Goal: Check status: Check status

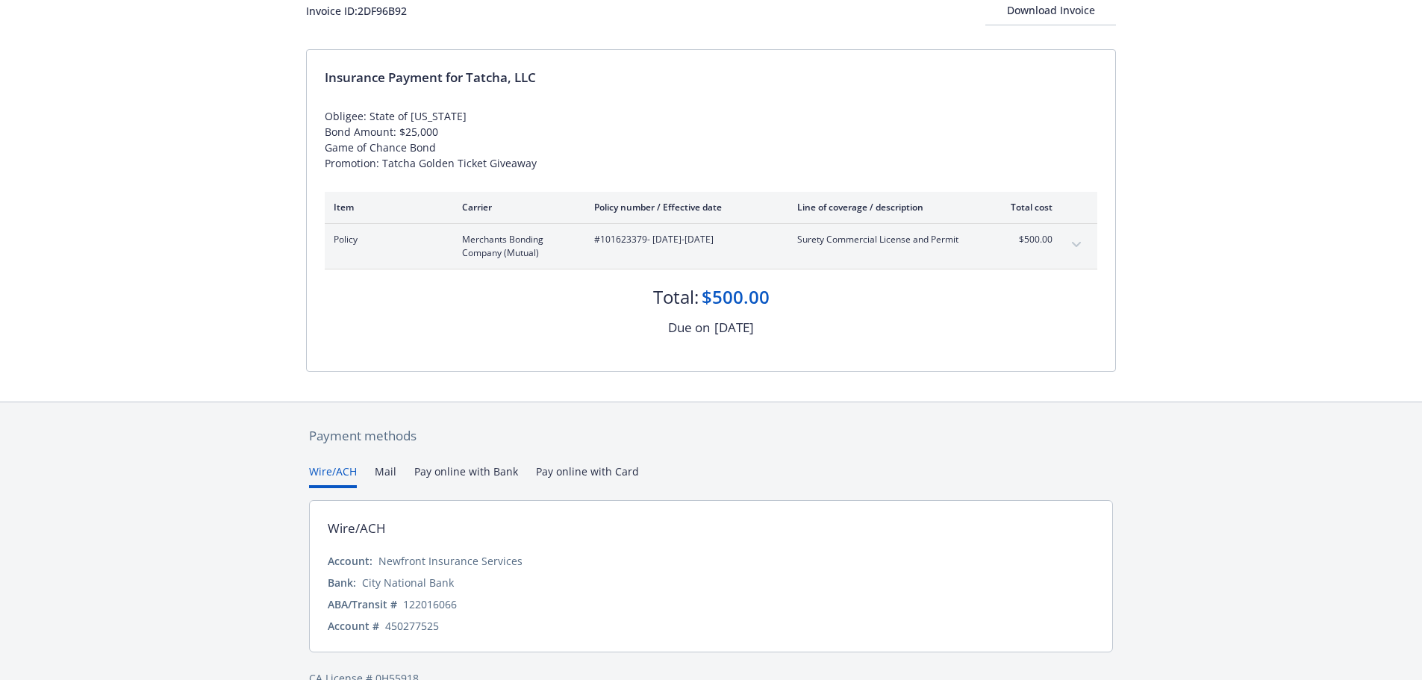
scroll to position [136, 0]
